Goal: Navigation & Orientation: Find specific page/section

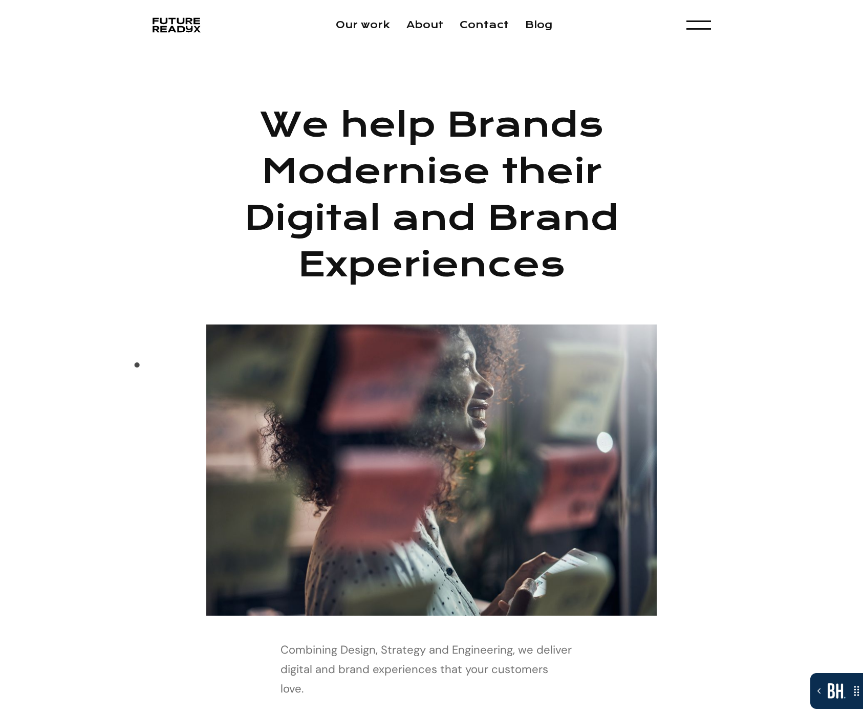
click at [137, 368] on div "We help Brands Modernise their Digital and Brand Experiences Combining Design, …" at bounding box center [431, 487] width 863 height 874
click at [184, 253] on div "We help Brands Modernise their Digital and Brand Experiences Combining Design, …" at bounding box center [431, 426] width 559 height 650
click at [364, 28] on link "Our work" at bounding box center [363, 25] width 54 height 12
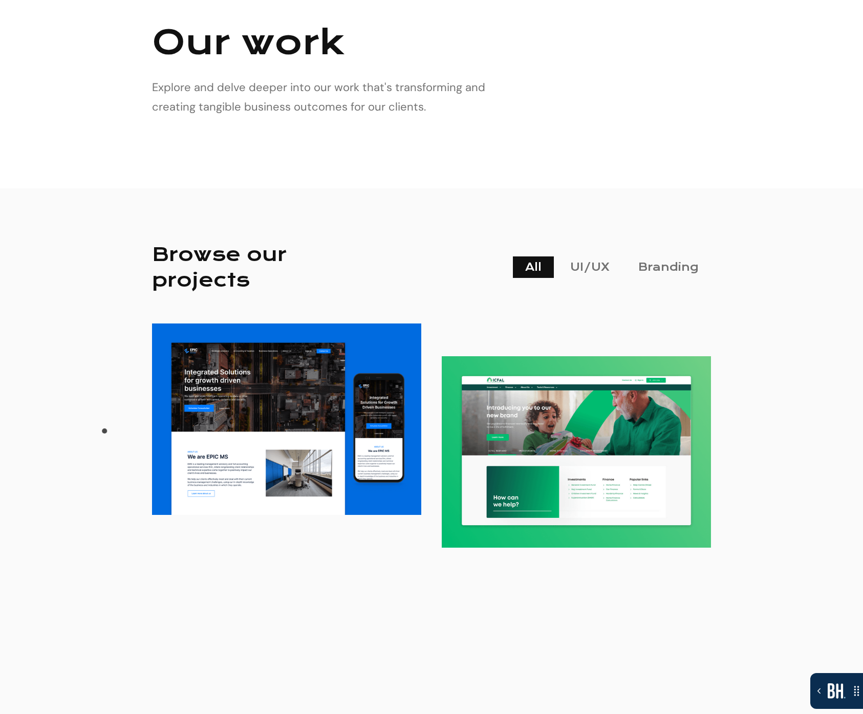
scroll to position [118, 0]
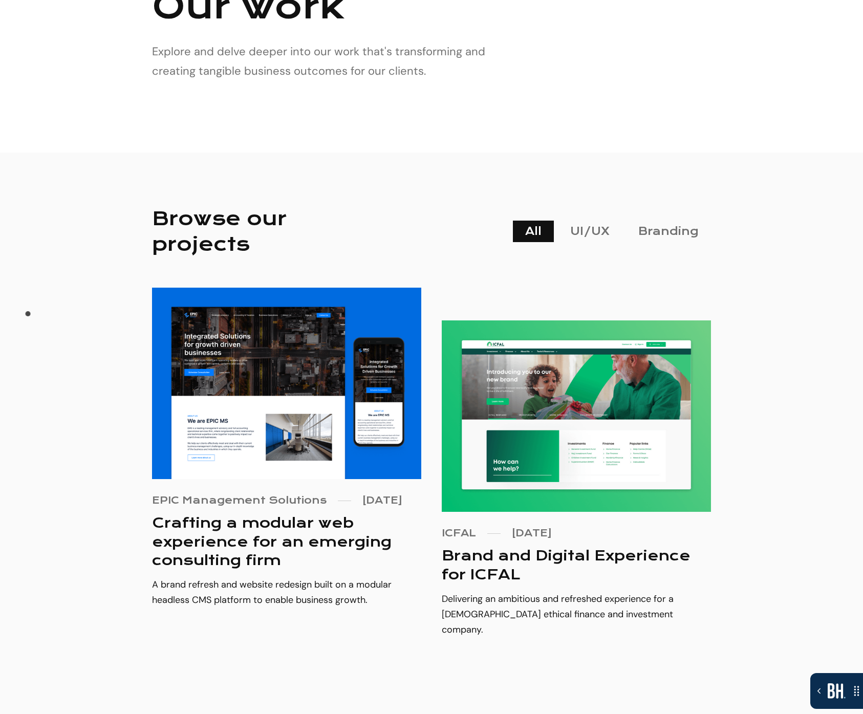
click at [27, 317] on div "Browse our projects All UI/UX All Branding View EPIC Management Solutions Mar 2…" at bounding box center [431, 441] width 863 height 577
